Goal: Information Seeking & Learning: Learn about a topic

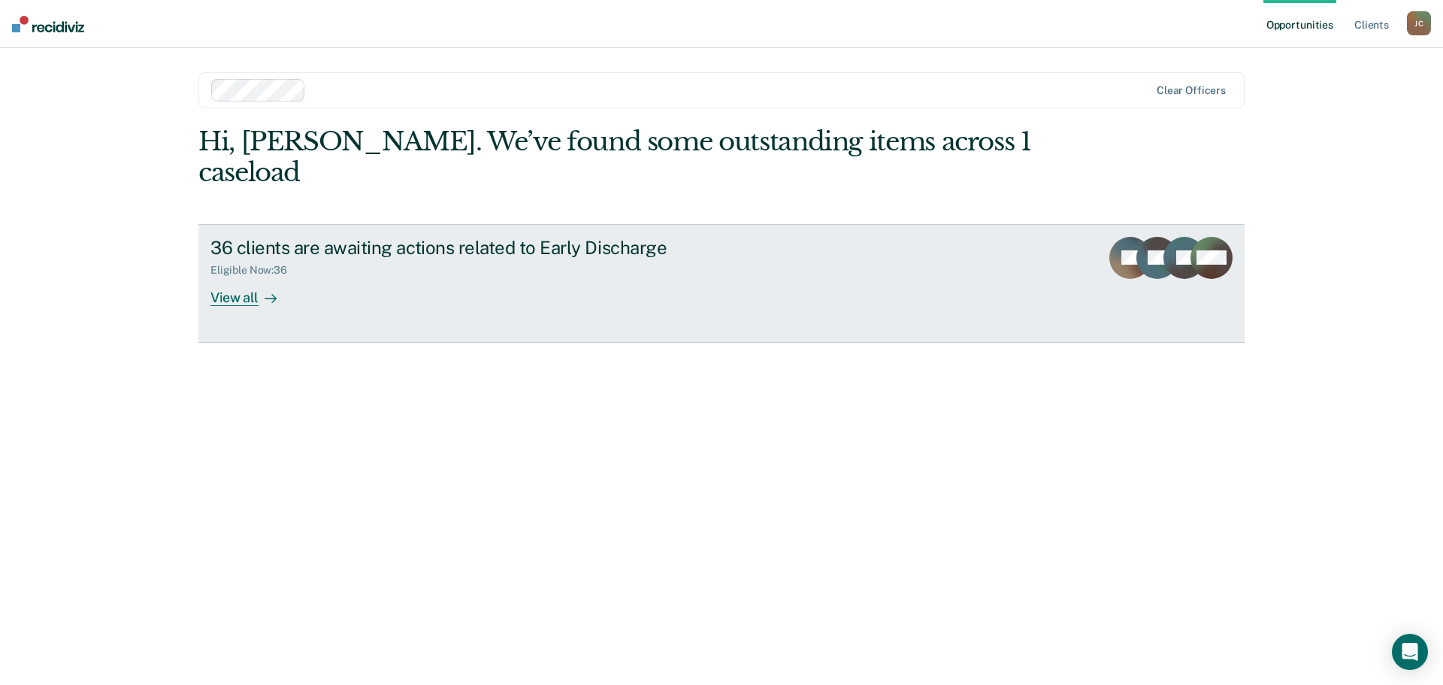
click at [234, 277] on div "View all" at bounding box center [252, 291] width 84 height 29
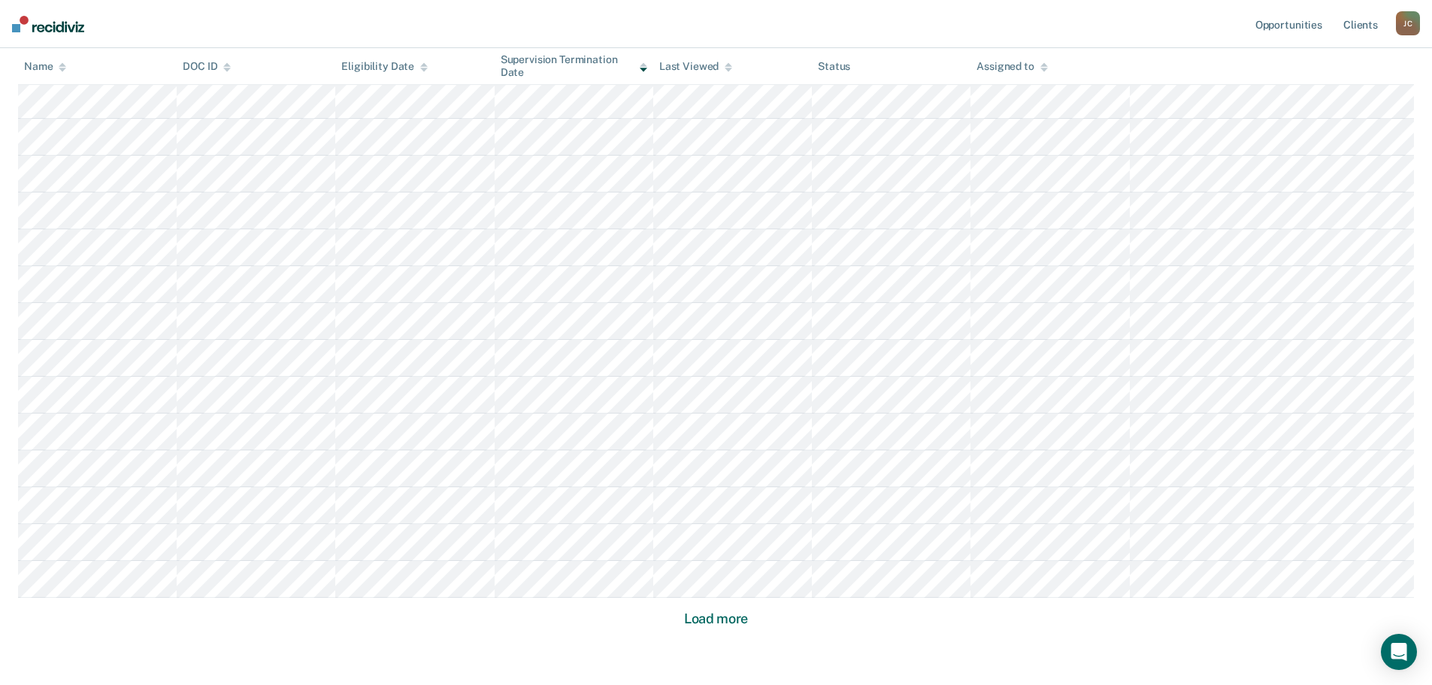
scroll to position [827, 0]
click at [715, 582] on button "Load more" at bounding box center [715, 582] width 73 height 18
